Goal: Use online tool/utility: Utilize a website feature to perform a specific function

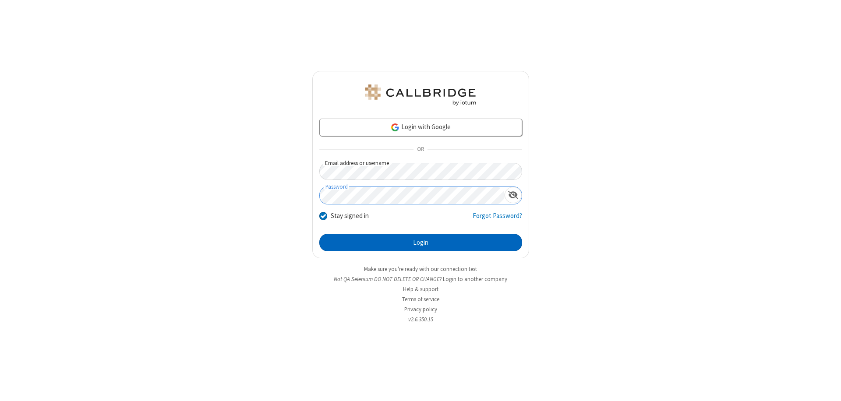
click at [421, 243] on button "Login" at bounding box center [421, 243] width 203 height 18
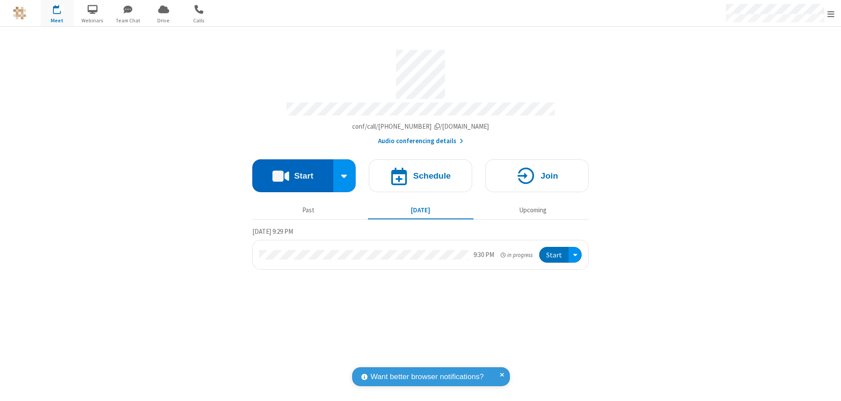
click at [293, 172] on button "Start" at bounding box center [292, 176] width 81 height 33
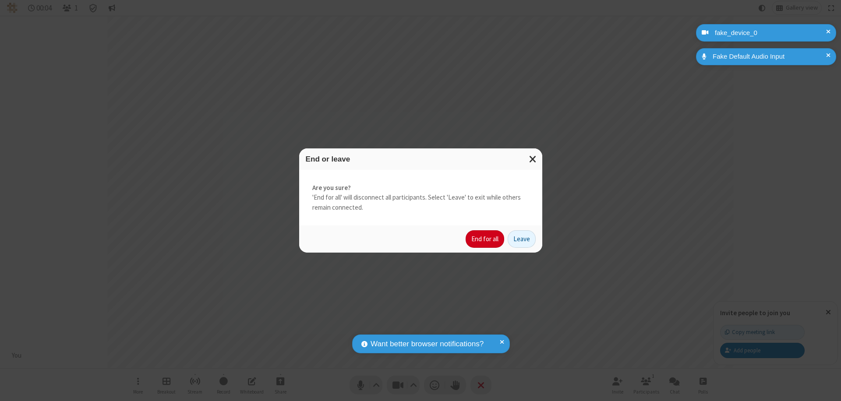
click at [486, 239] on button "End for all" at bounding box center [485, 240] width 39 height 18
